Goal: Task Accomplishment & Management: Use online tool/utility

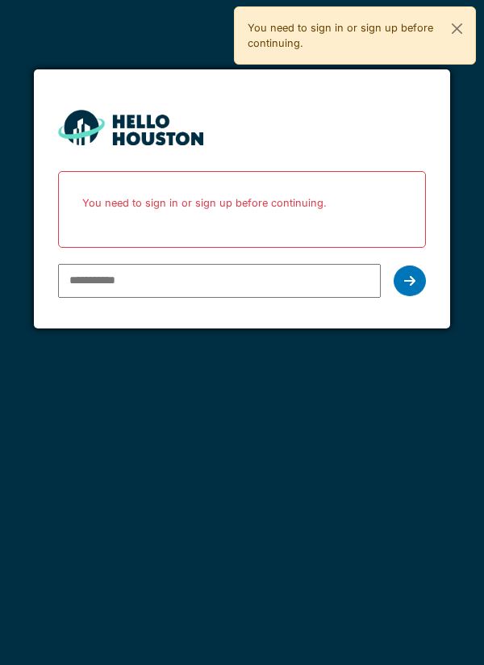
click at [115, 283] on input "email" at bounding box center [220, 281] width 324 height 34
type input "**********"
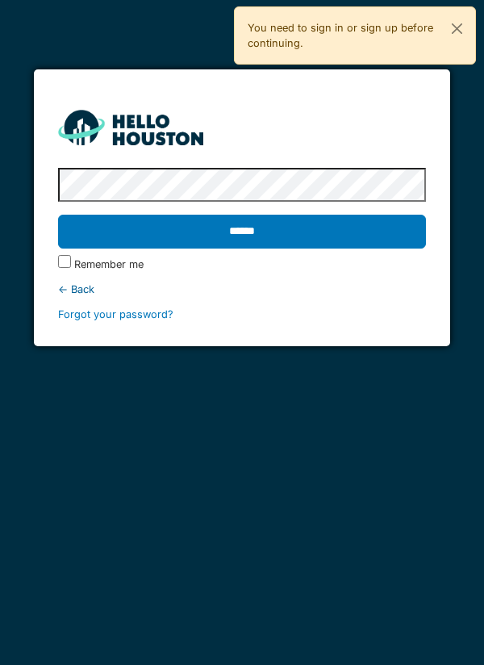
click at [280, 235] on input "******" at bounding box center [242, 232] width 369 height 34
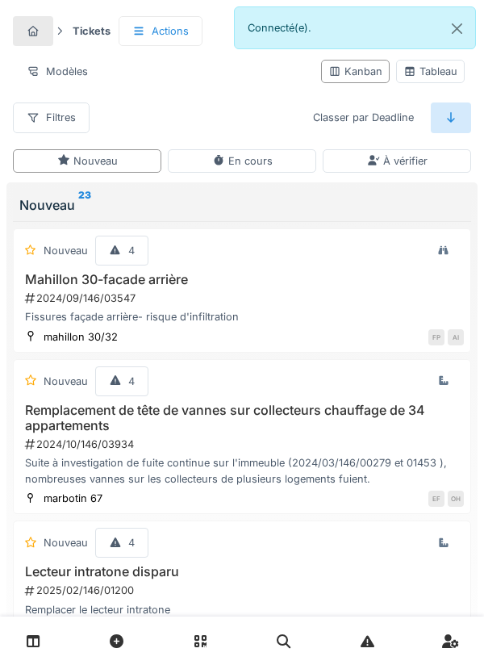
click at [39, 645] on icon at bounding box center [34, 641] width 14 height 14
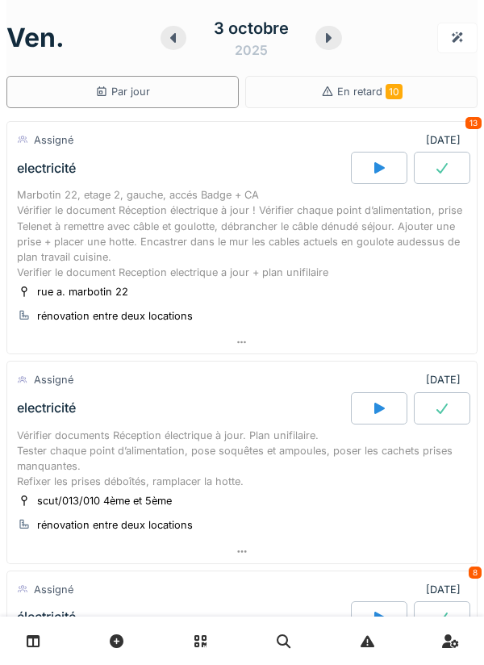
click at [119, 247] on div "Marbotin 22, etage 2, gauche, accés Badge + CA Vérifier le document Réception é…" at bounding box center [242, 233] width 450 height 93
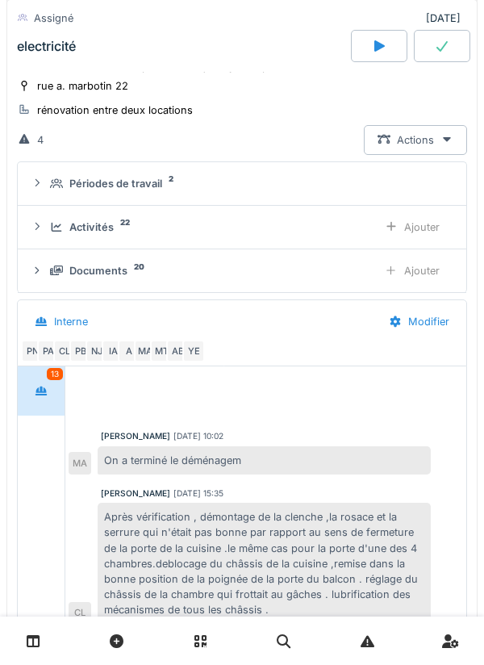
scroll to position [48, 0]
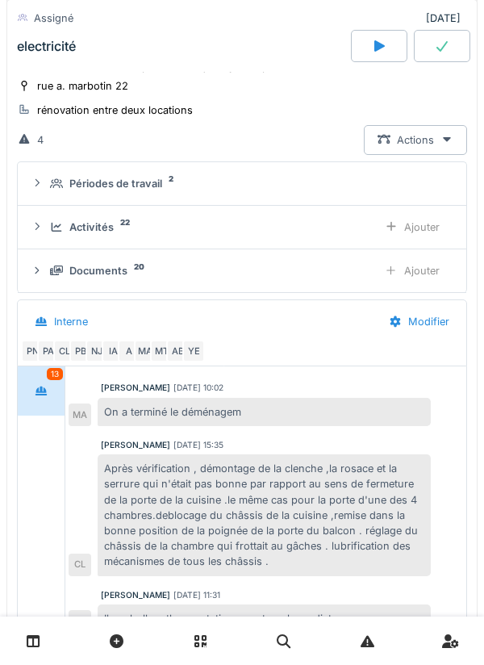
click at [119, 345] on div "A" at bounding box center [129, 351] width 23 height 23
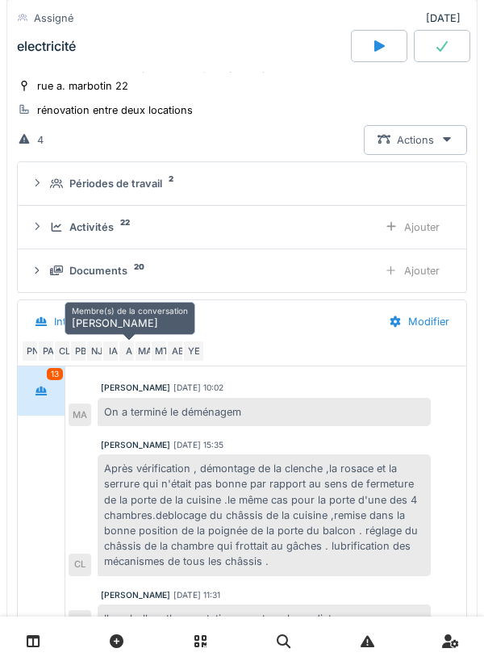
click at [42, 343] on div "PA" at bounding box center [48, 351] width 23 height 23
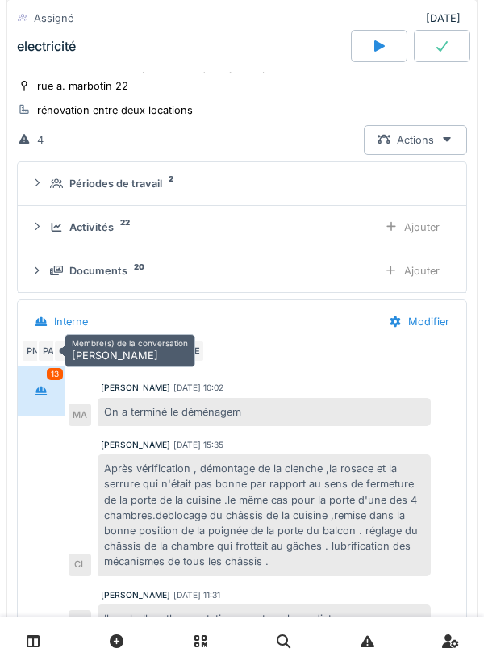
click at [41, 350] on div "PA" at bounding box center [48, 351] width 23 height 23
click at [42, 347] on div "PA" at bounding box center [48, 351] width 23 height 23
click at [62, 322] on div "Interne" at bounding box center [71, 321] width 34 height 15
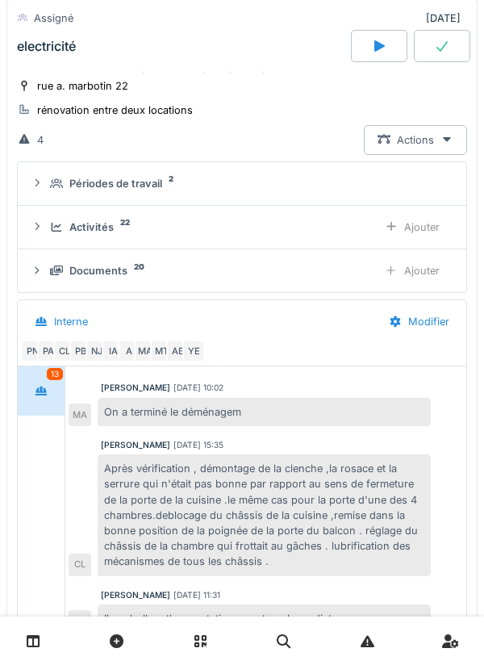
click at [182, 266] on div "Documents 20" at bounding box center [207, 270] width 315 height 15
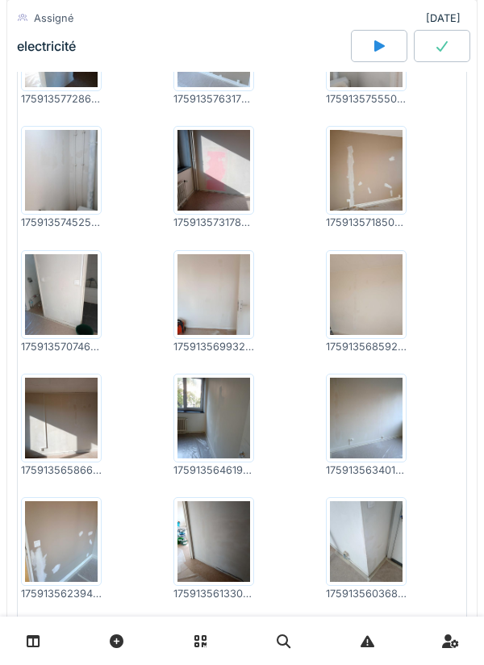
scroll to position [0, 0]
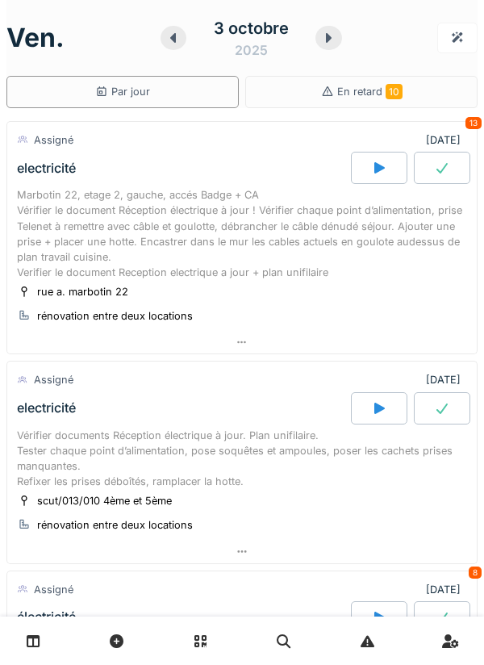
click at [145, 228] on div "Marbotin 22, etage 2, gauche, accés Badge + CA Vérifier le document Réception é…" at bounding box center [242, 233] width 450 height 93
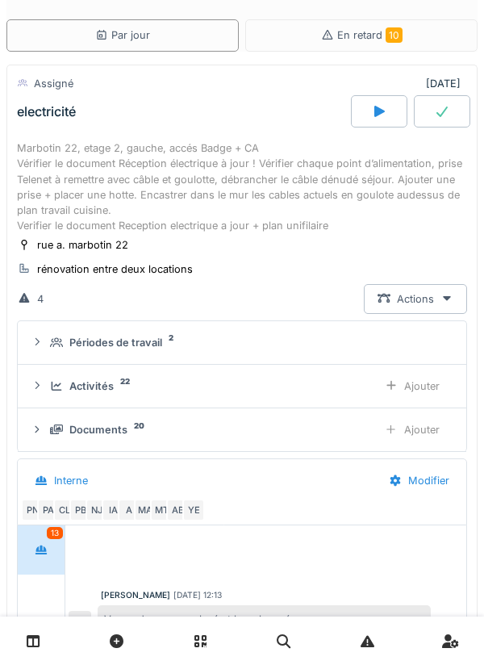
scroll to position [309, 0]
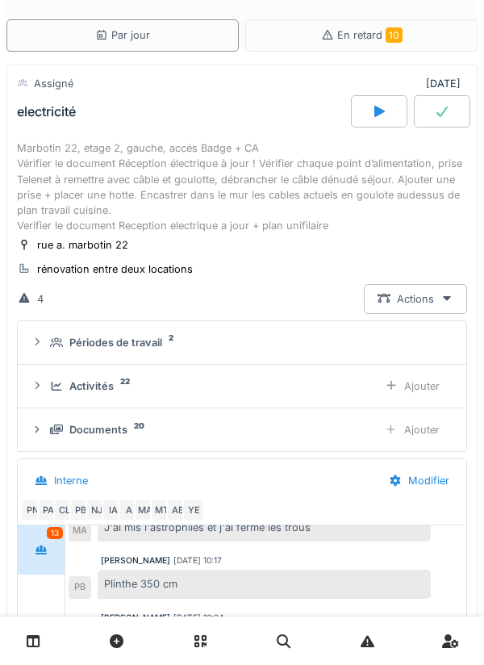
click at [182, 428] on div "Documents 20" at bounding box center [207, 429] width 315 height 15
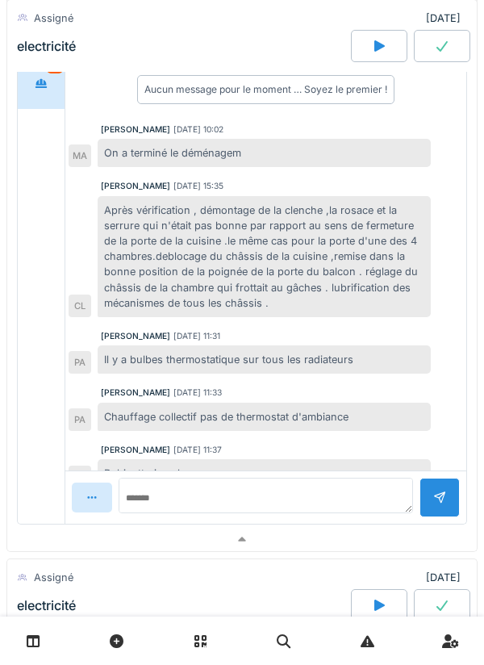
scroll to position [48, 0]
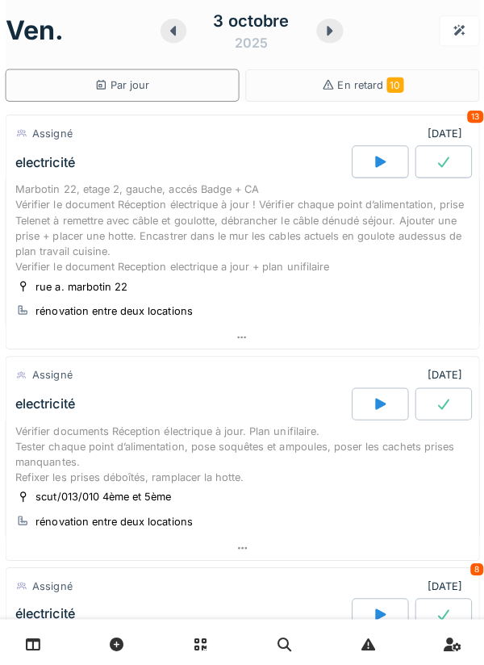
scroll to position [6, 0]
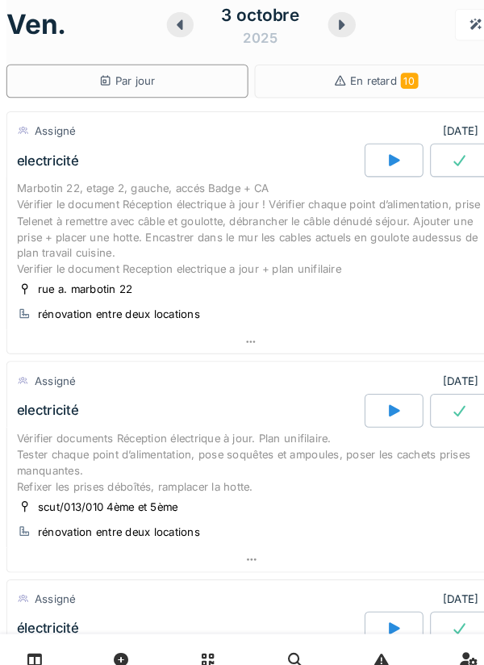
click at [126, 222] on div "Marbotin 22, etage 2, gauche, accés Badge + CA Vérifier le document Réception é…" at bounding box center [242, 227] width 450 height 93
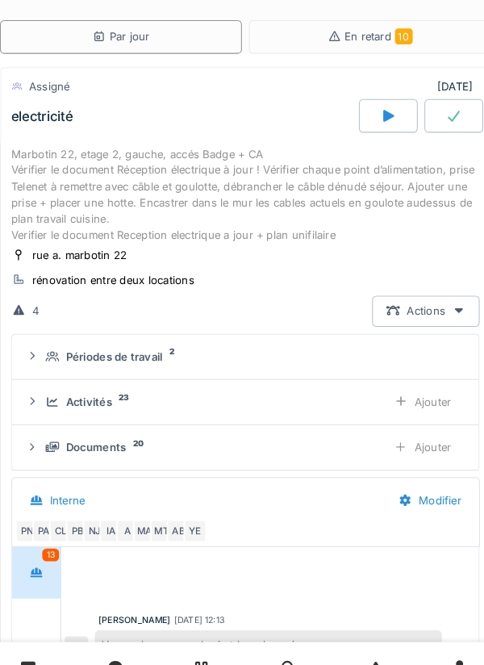
scroll to position [309, 0]
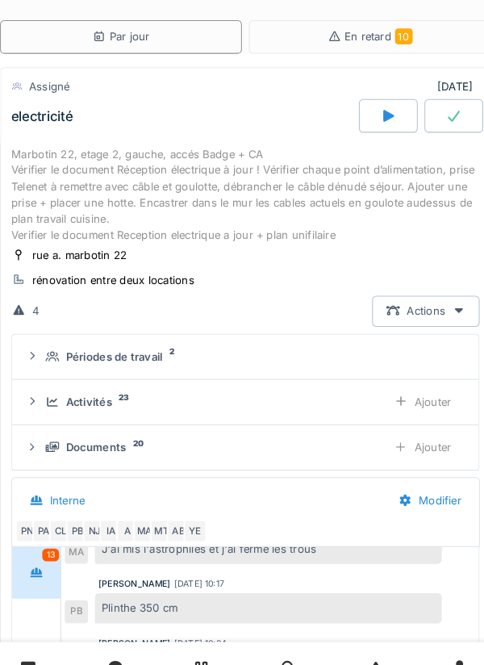
click at [148, 418] on div "Documents 20 Ajouter" at bounding box center [242, 430] width 423 height 30
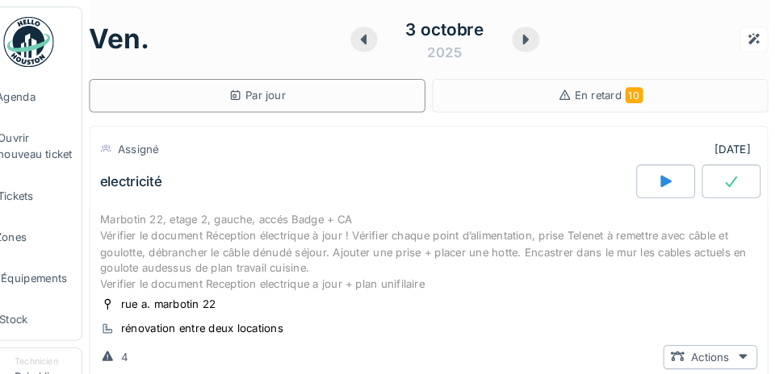
scroll to position [278, 0]
